Goal: Information Seeking & Learning: Learn about a topic

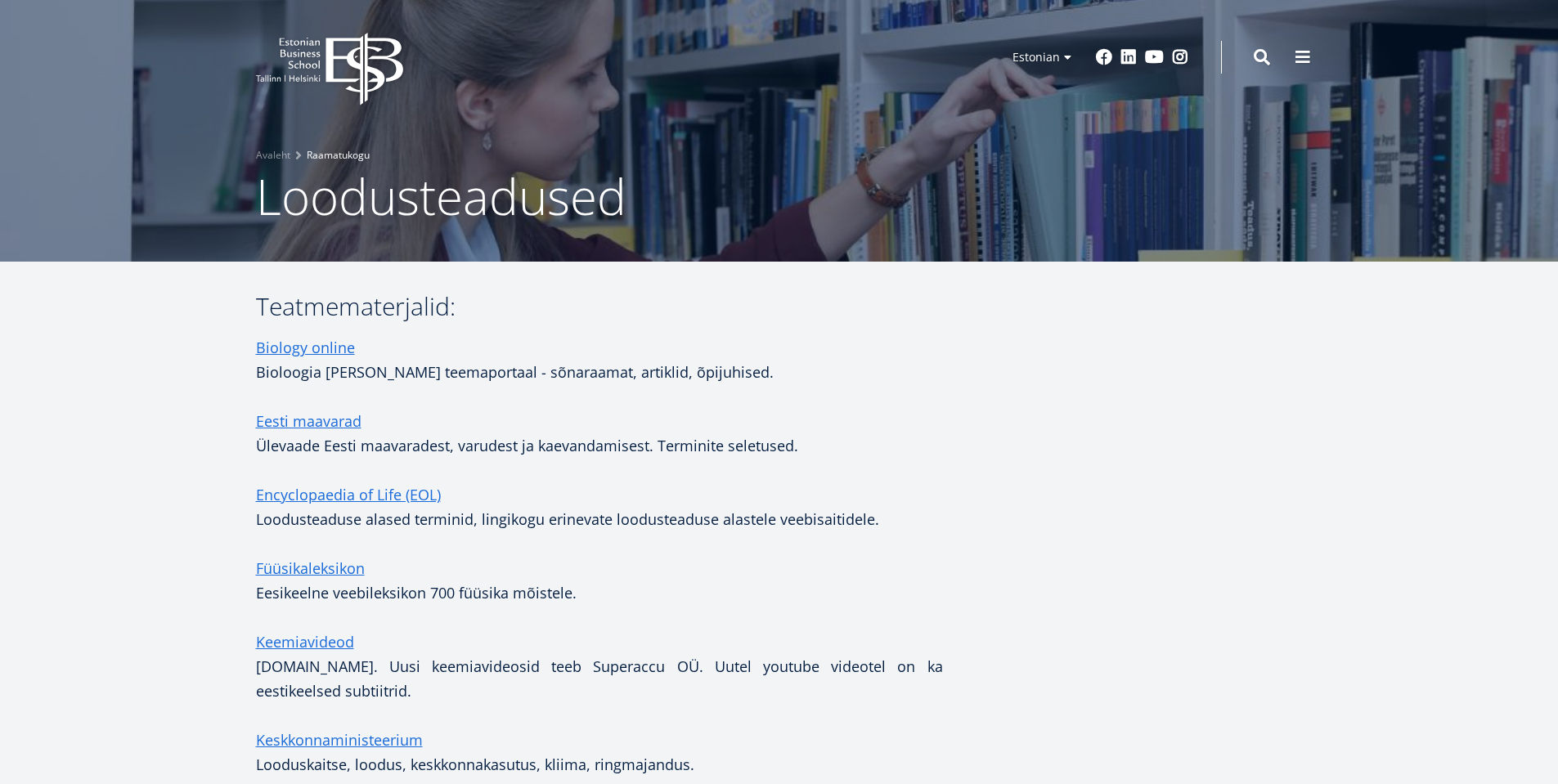
click at [337, 153] on link "Raamatukogu" at bounding box center [339, 156] width 63 height 16
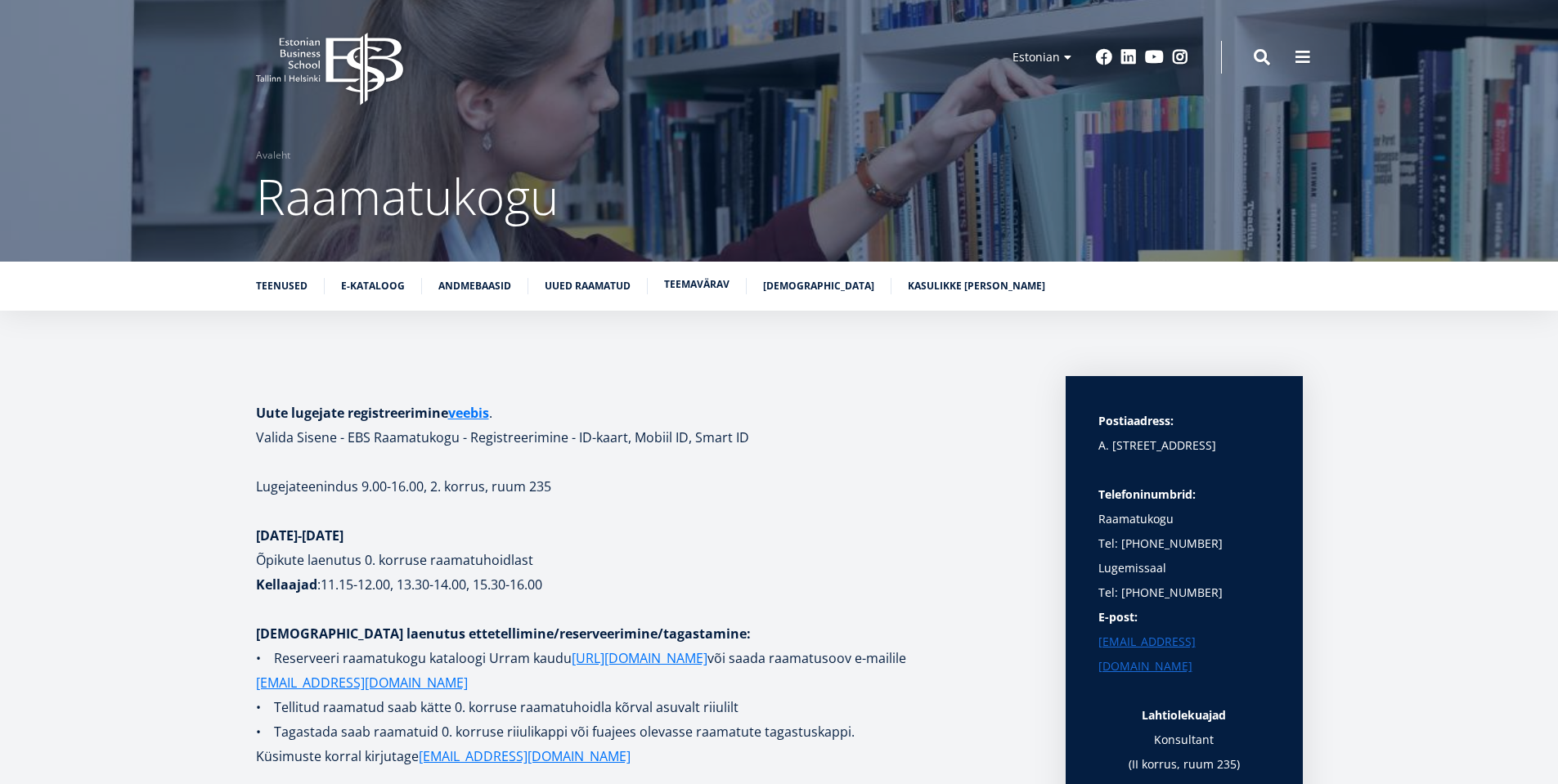
click at [684, 286] on link "Teemavärav" at bounding box center [697, 284] width 65 height 16
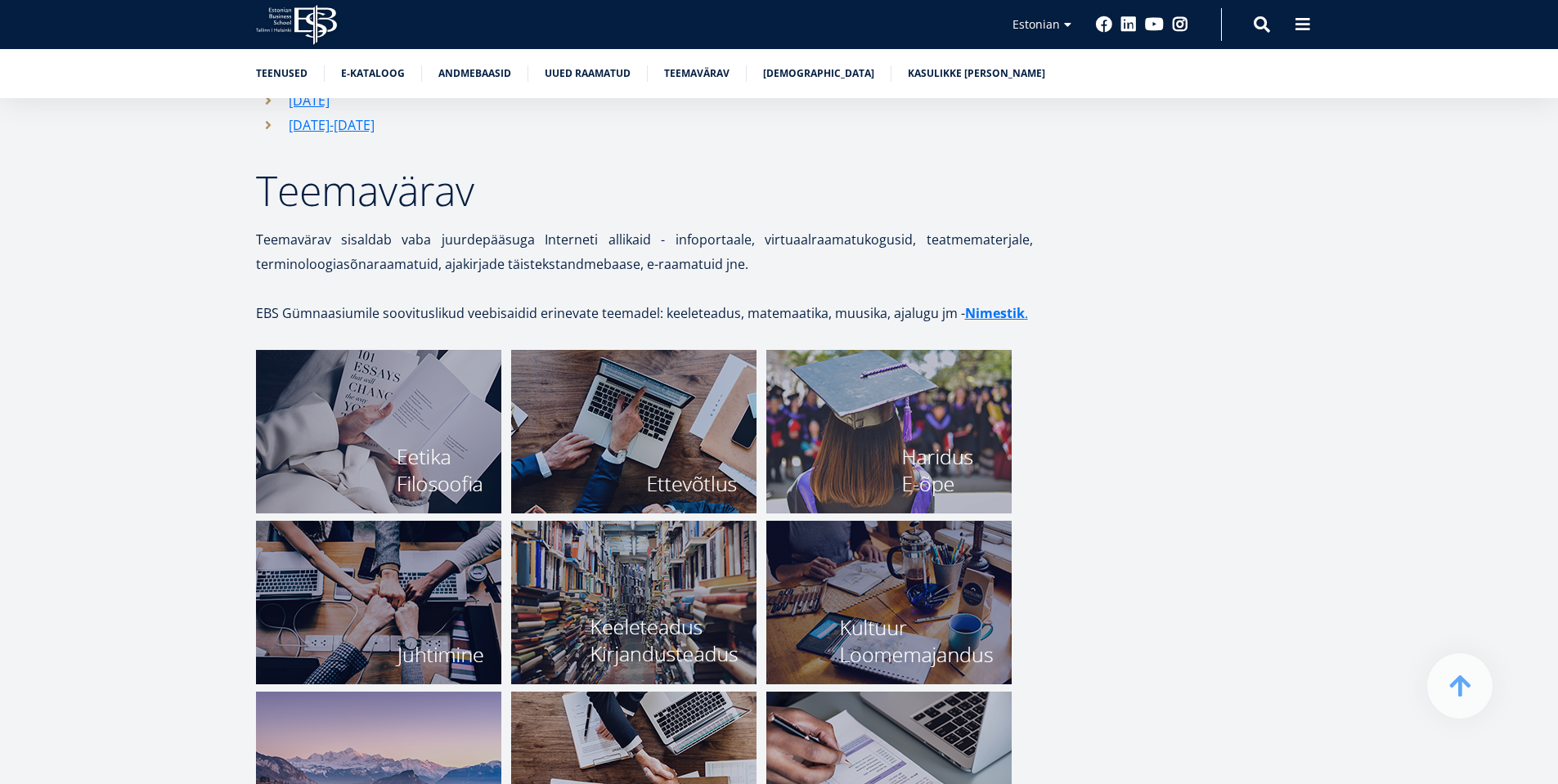
scroll to position [5372, 0]
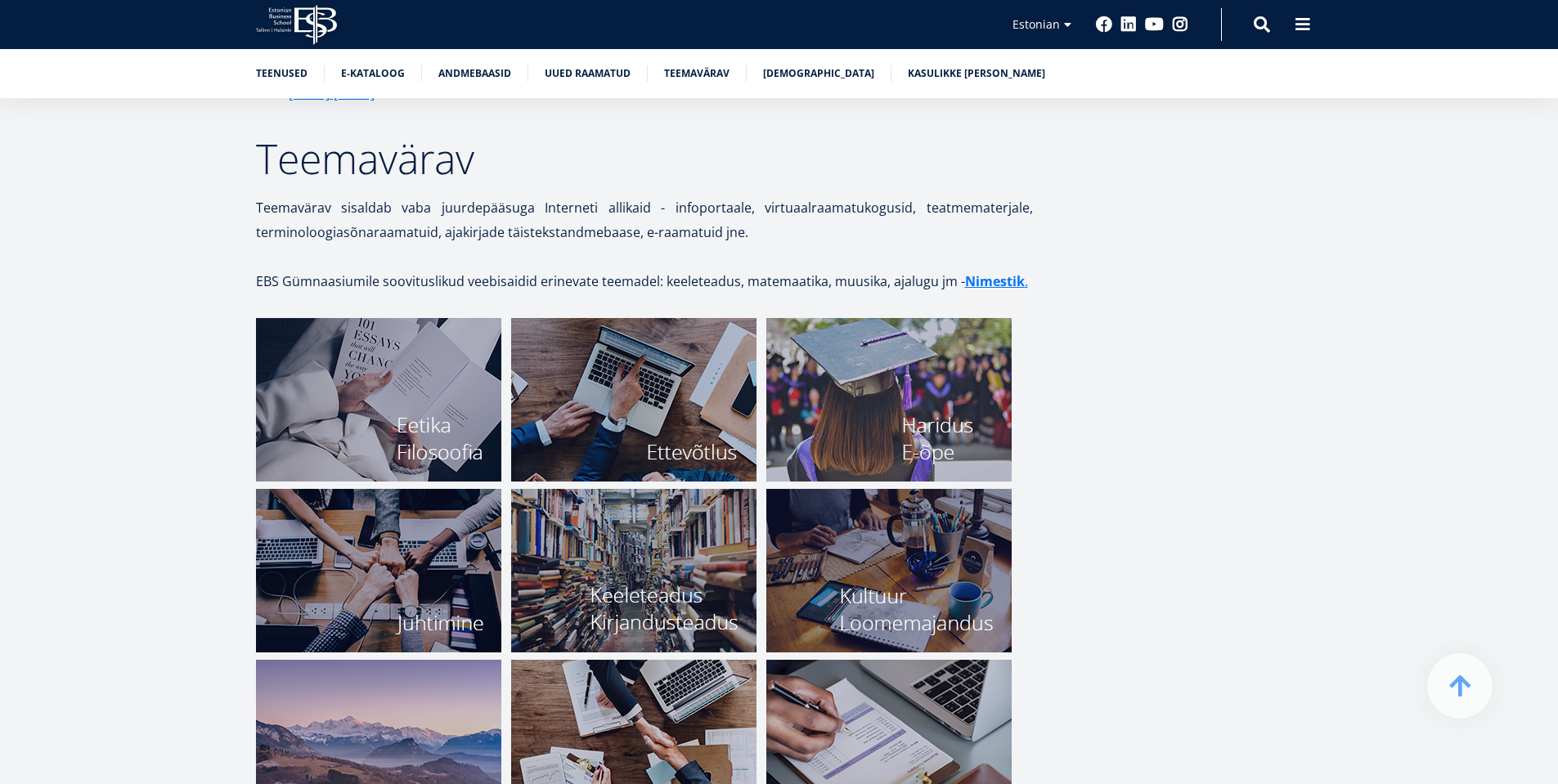
click at [408, 386] on img at bounding box center [379, 399] width 245 height 164
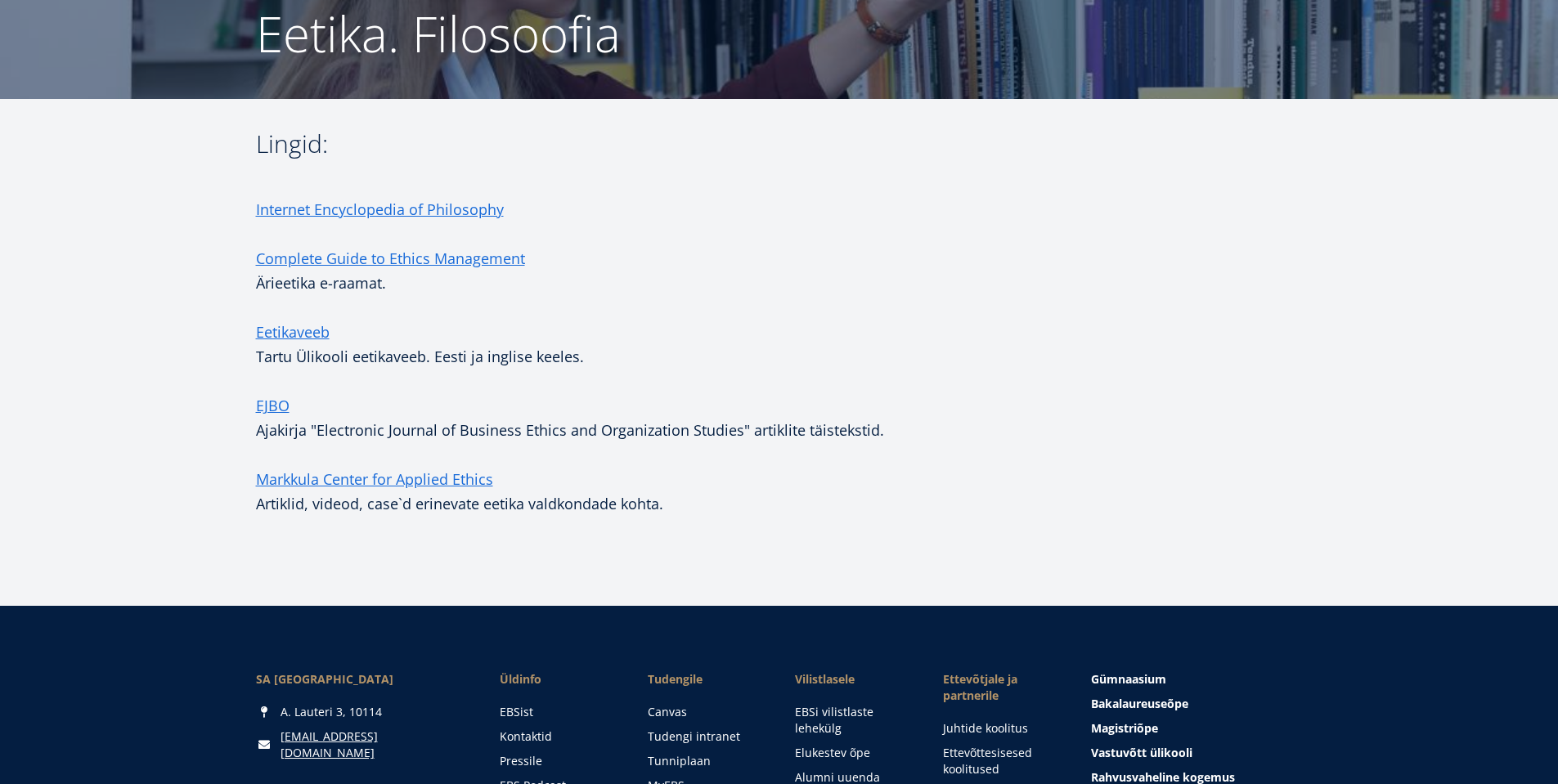
scroll to position [164, 0]
drag, startPoint x: 673, startPoint y: 502, endPoint x: 249, endPoint y: 144, distance: 554.9
click at [249, 144] on div "Lingid: Internet Encyclopedia of Philosophy Complete Guide to Ethics Management…" at bounding box center [779, 335] width 1178 height 409
copy div "Lingid: Internet Encyclopedia of Philosophy Complete Guide to Ethics Management…"
